Goal: Task Accomplishment & Management: Use online tool/utility

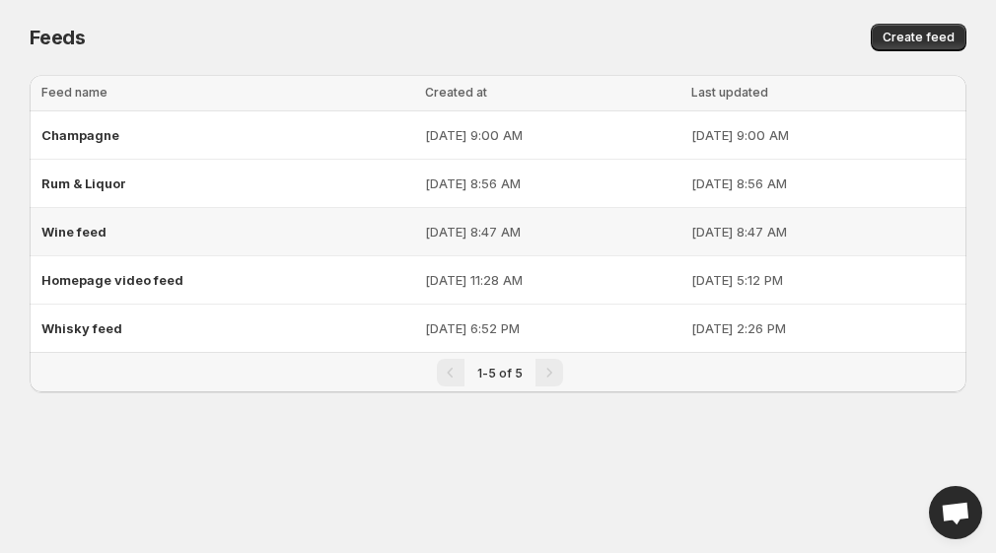
click at [94, 228] on span "Wine feed" at bounding box center [73, 232] width 65 height 16
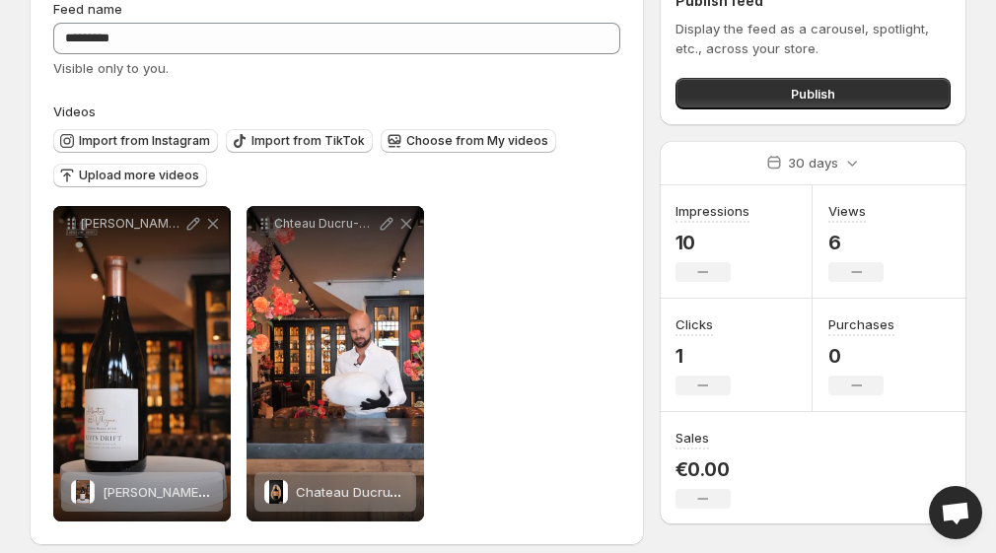
scroll to position [96, 0]
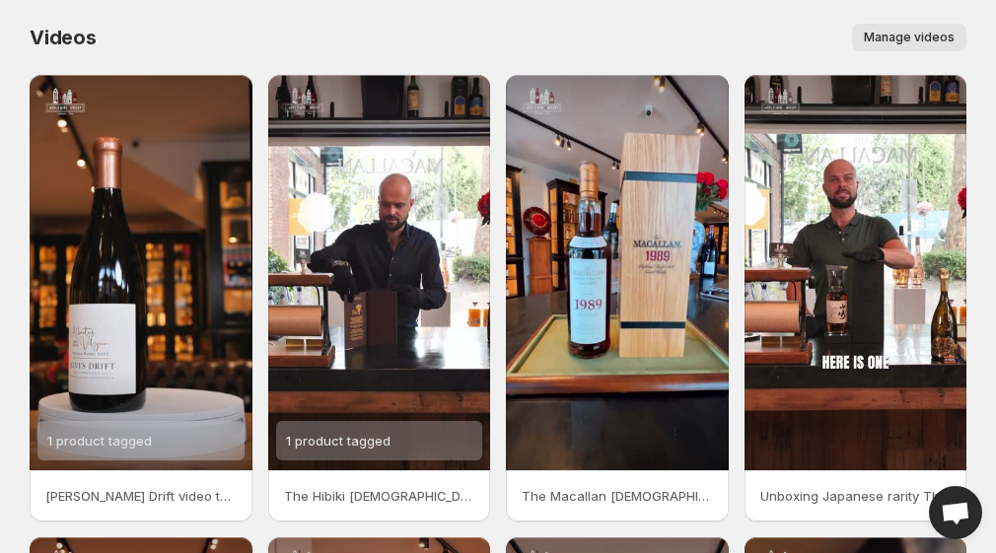
click at [915, 37] on span "Manage videos" at bounding box center [909, 38] width 91 height 16
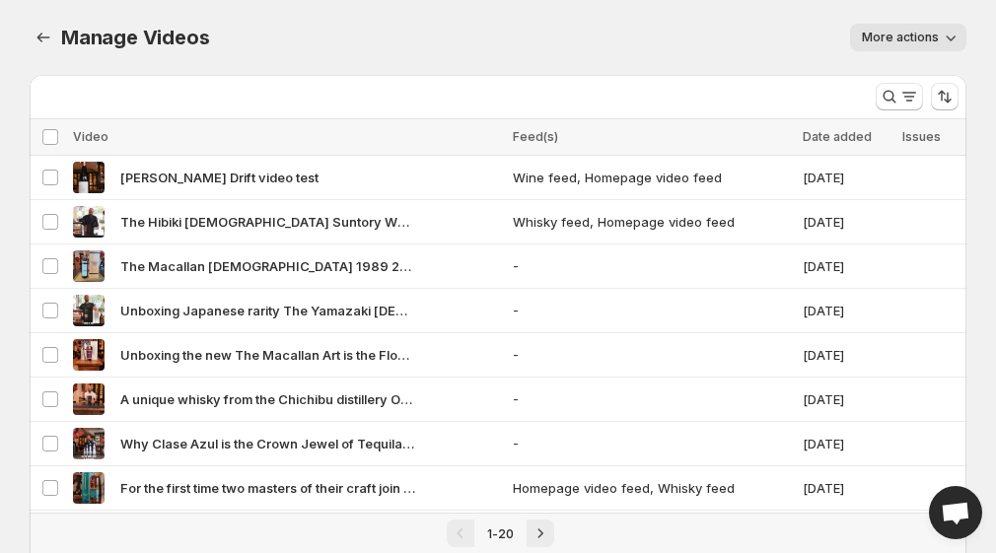
click at [947, 37] on icon "button" at bounding box center [951, 38] width 20 height 20
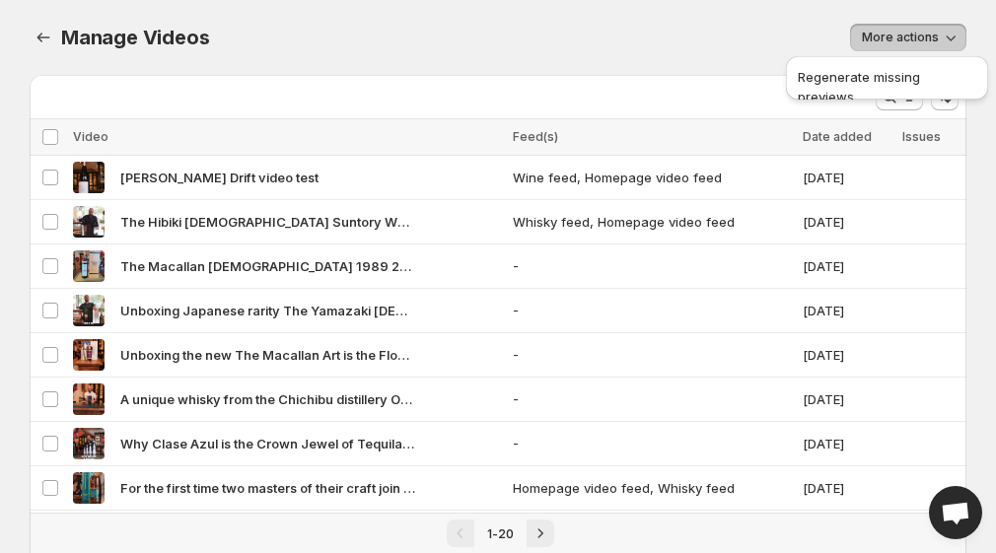
click at [694, 30] on div "More actions" at bounding box center [600, 38] width 734 height 28
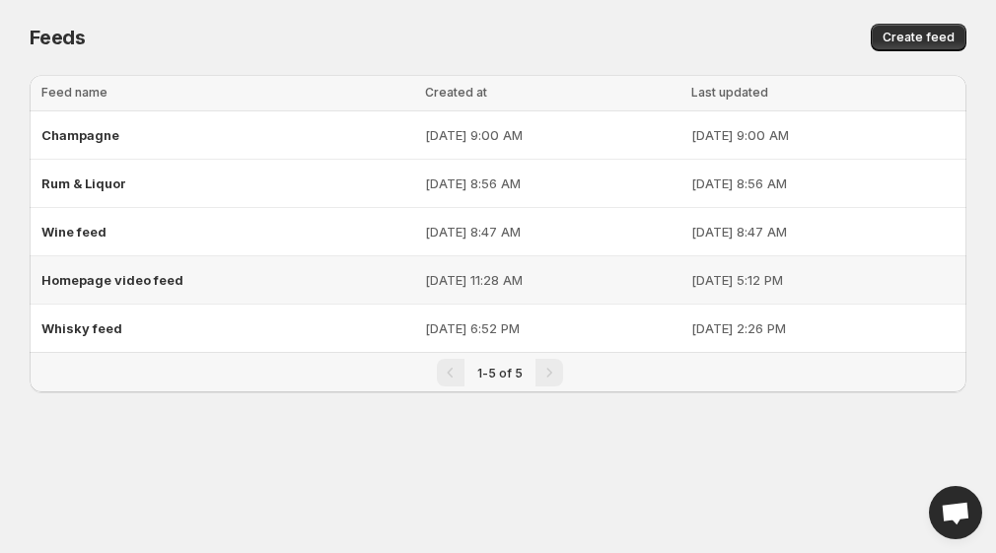
click at [101, 282] on span "Homepage video feed" at bounding box center [112, 280] width 142 height 16
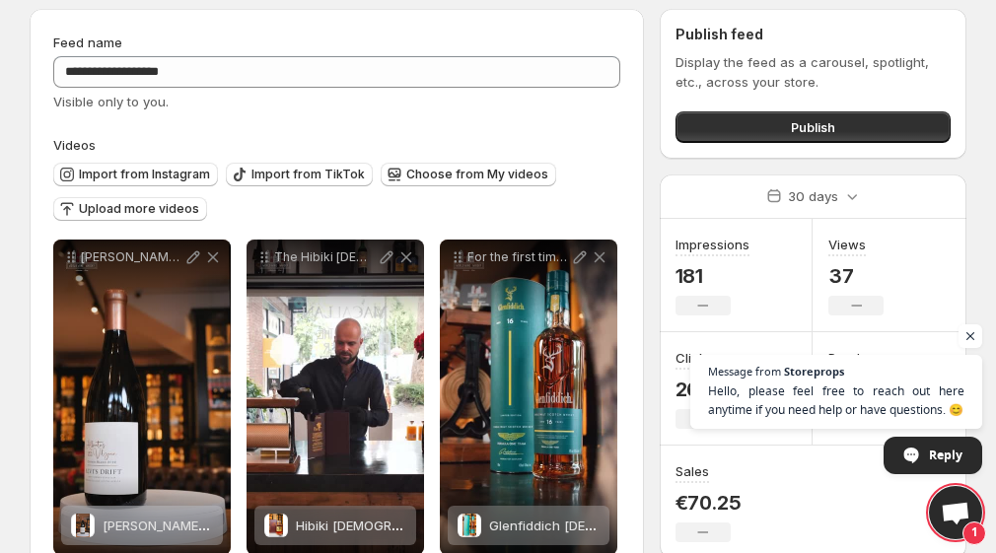
scroll to position [70, 0]
